Goal: Book appointment/travel/reservation

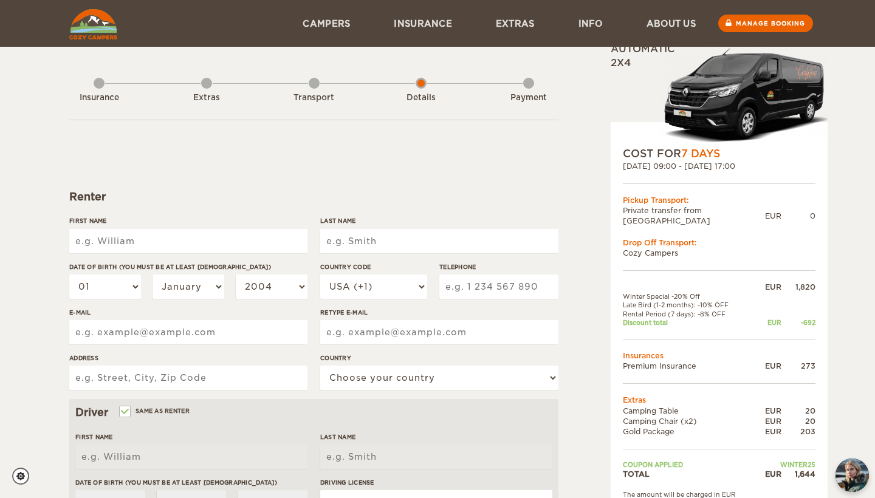
click at [202, 84] on div "Extras" at bounding box center [206, 95] width 11 height 49
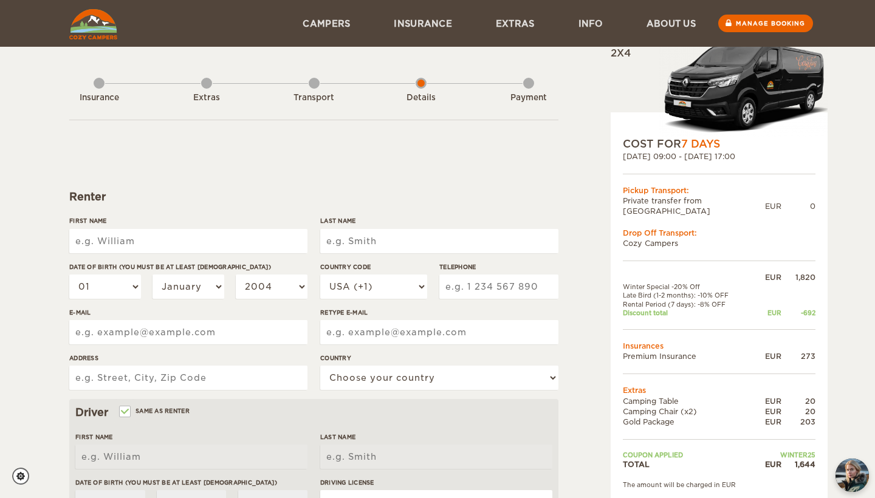
click at [282, 84] on div "Insurance Extras Transport Details Payment" at bounding box center [313, 89] width 489 height 61
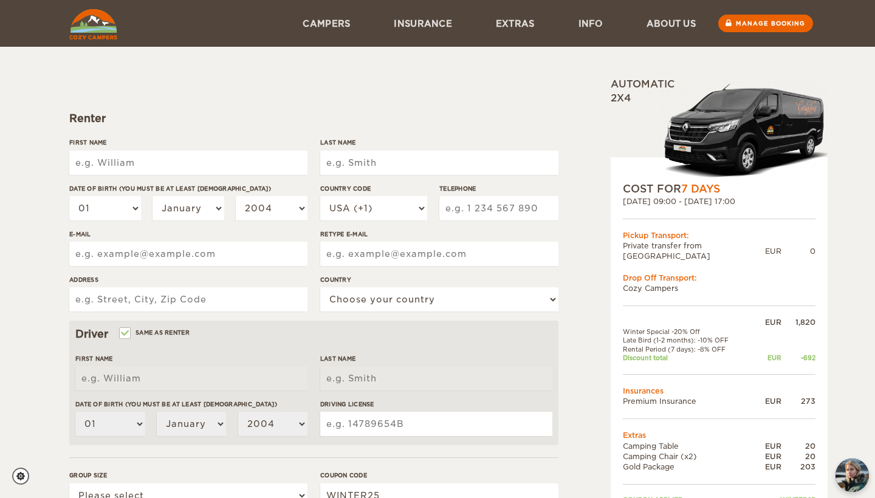
scroll to position [46, 0]
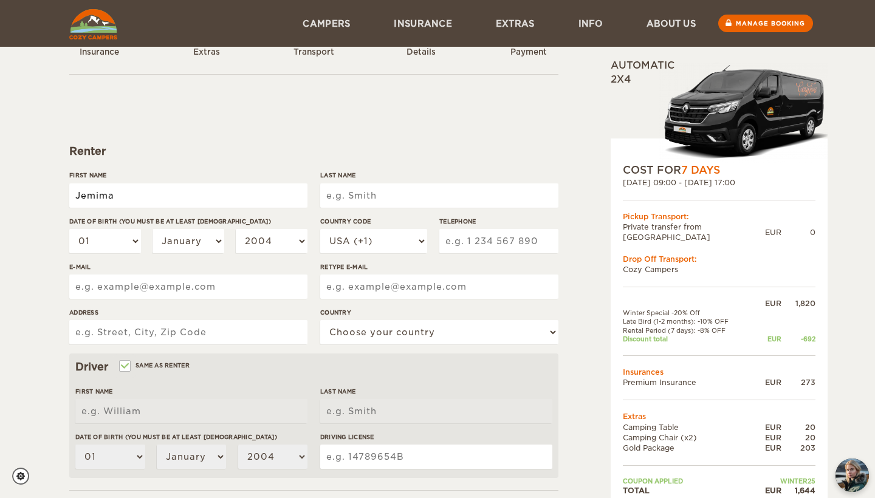
type input "Jemima"
type input "[PERSON_NAME]"
select select "16"
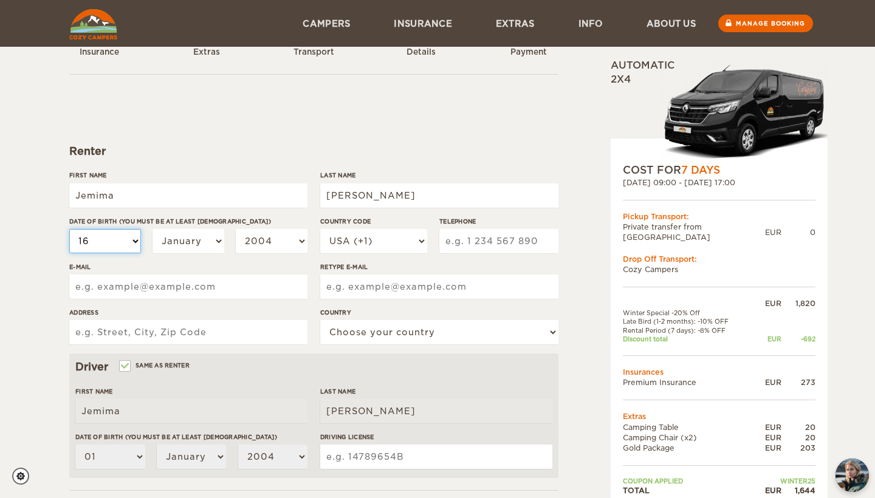
select select "16"
select select "05"
select select "2001"
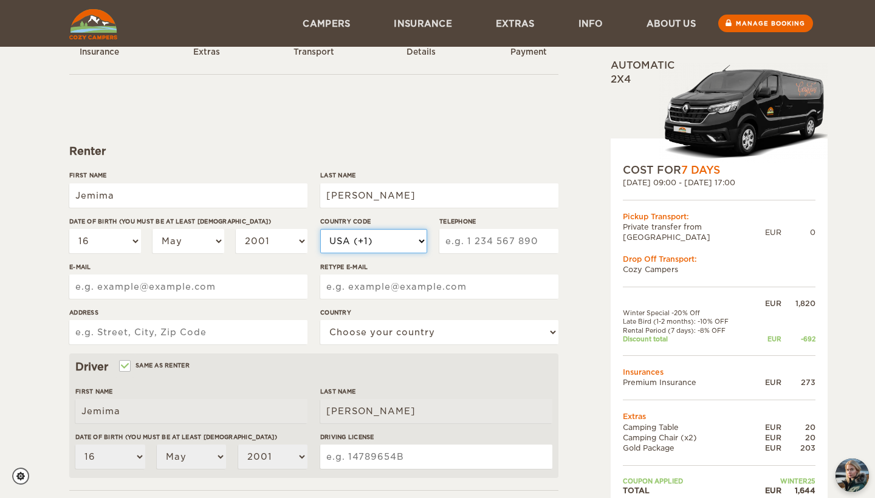
select select "44"
type input "7456799871"
type input "[EMAIL_ADDRESS][DOMAIN_NAME]"
click at [361, 281] on input "Retype E-mail" at bounding box center [439, 287] width 238 height 24
type input "[EMAIL_ADDRESS][DOMAIN_NAME]"
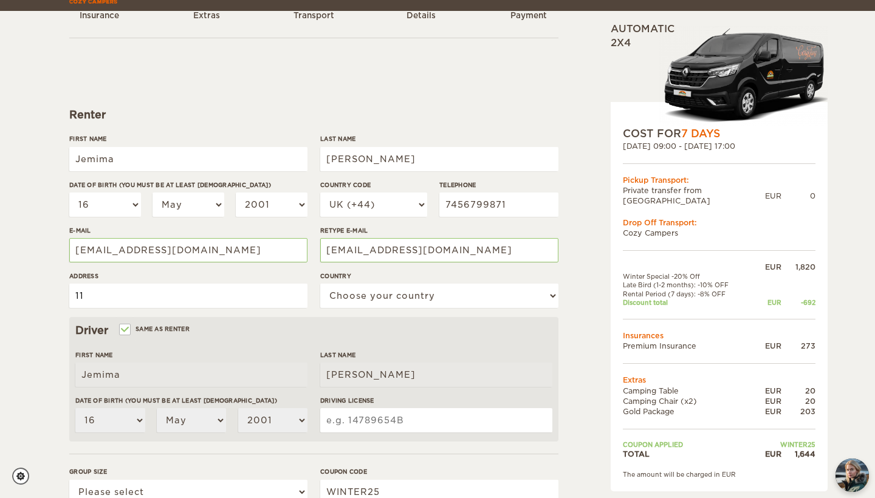
scroll to position [84, 0]
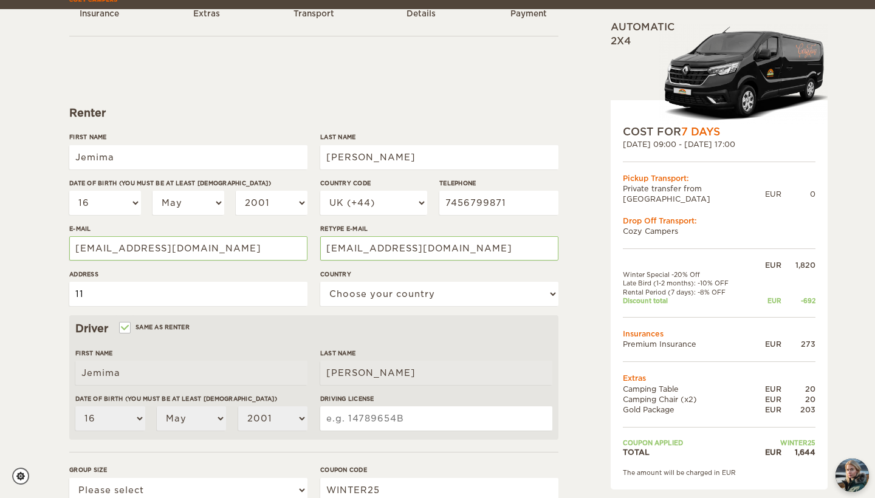
type input "[STREET_ADDRESS]"
select select "221"
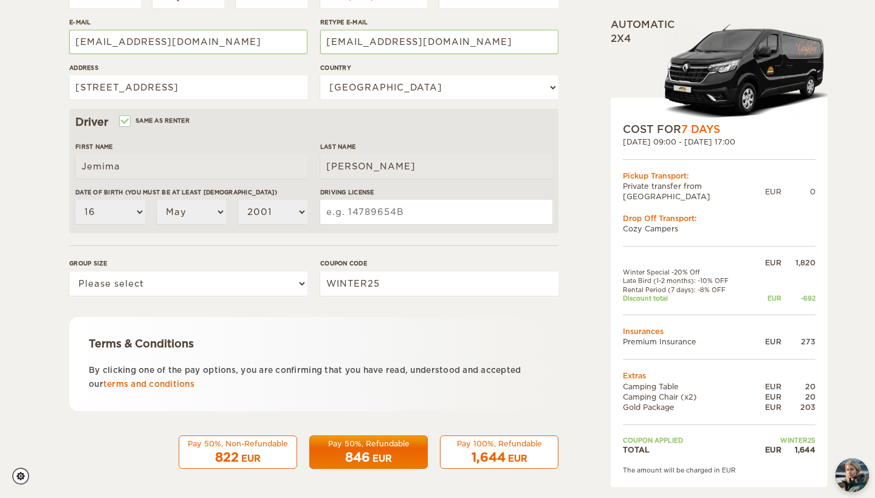
scroll to position [290, 0]
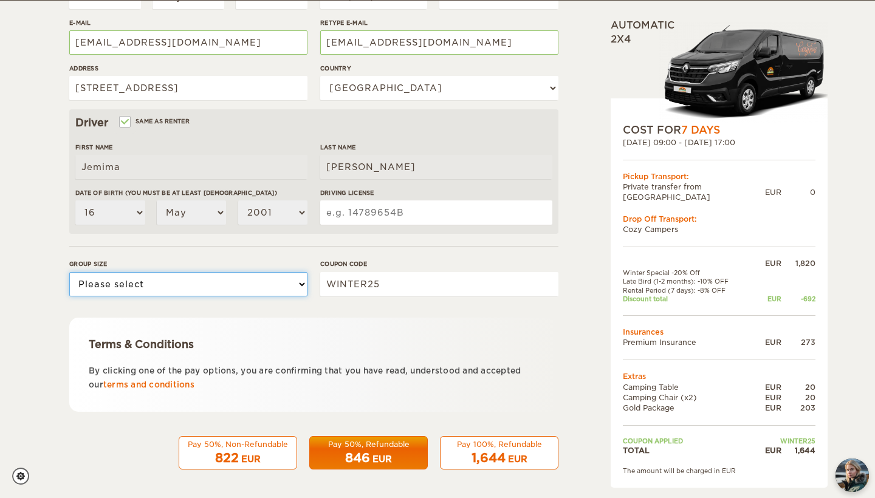
select select "2"
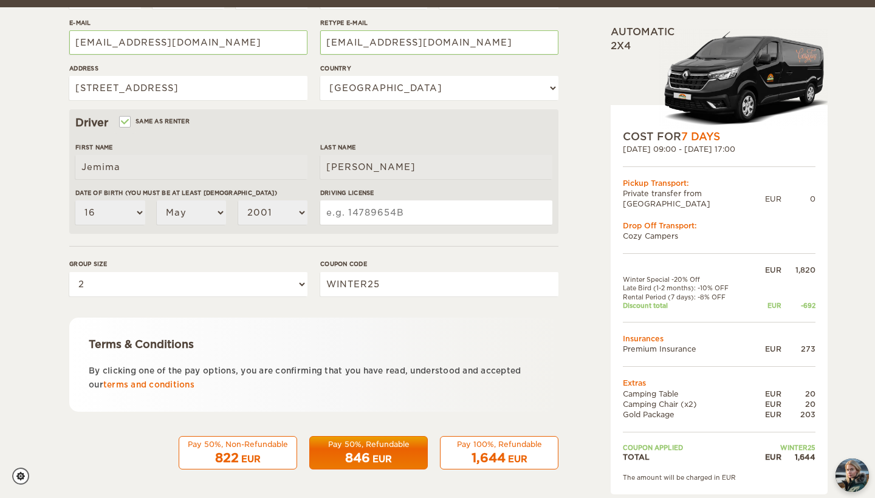
click at [390, 458] on div "EUR" at bounding box center [382, 459] width 19 height 12
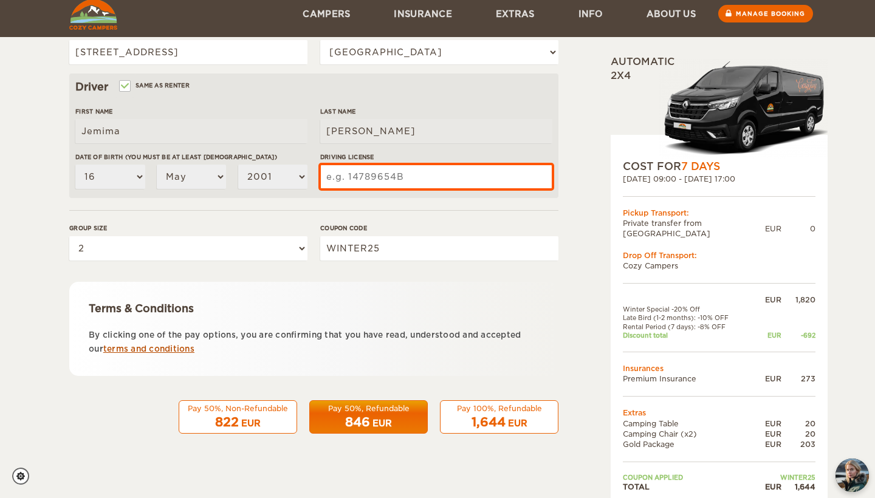
scroll to position [325, 0]
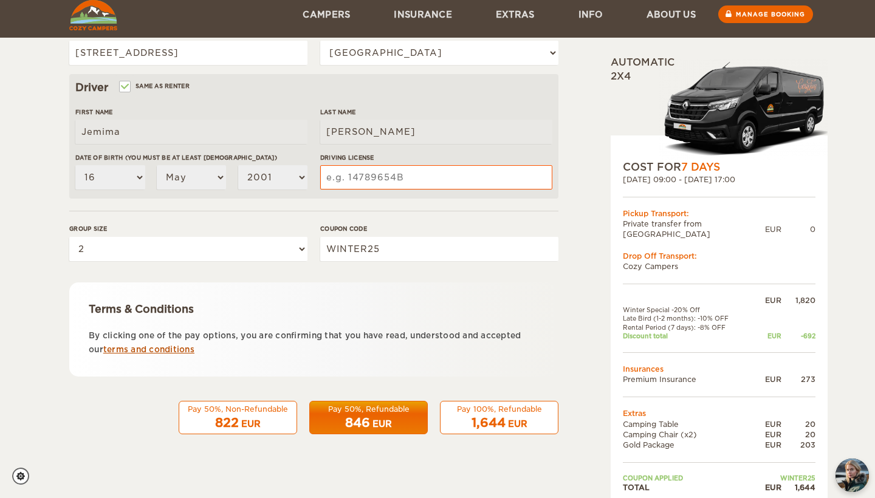
click at [170, 345] on link "terms and conditions" at bounding box center [148, 349] width 91 height 9
